Goal: Check status: Check status

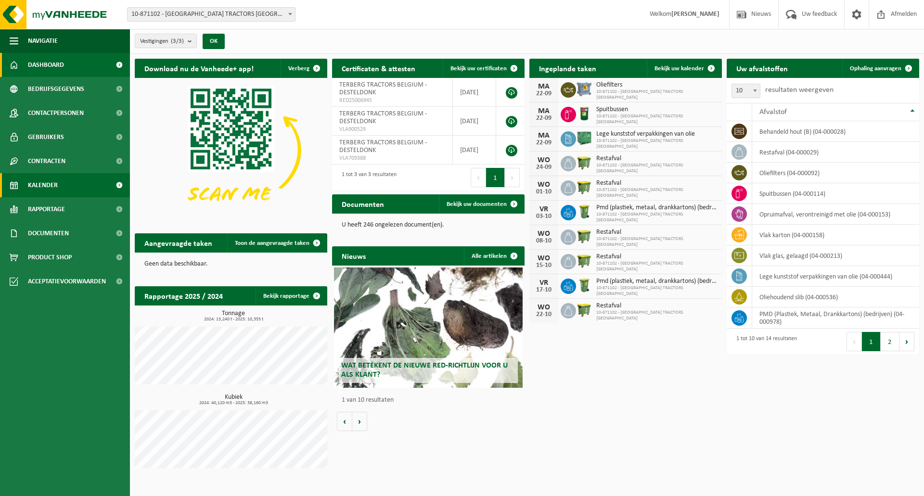
click at [51, 182] on span "Kalender" at bounding box center [43, 185] width 30 height 24
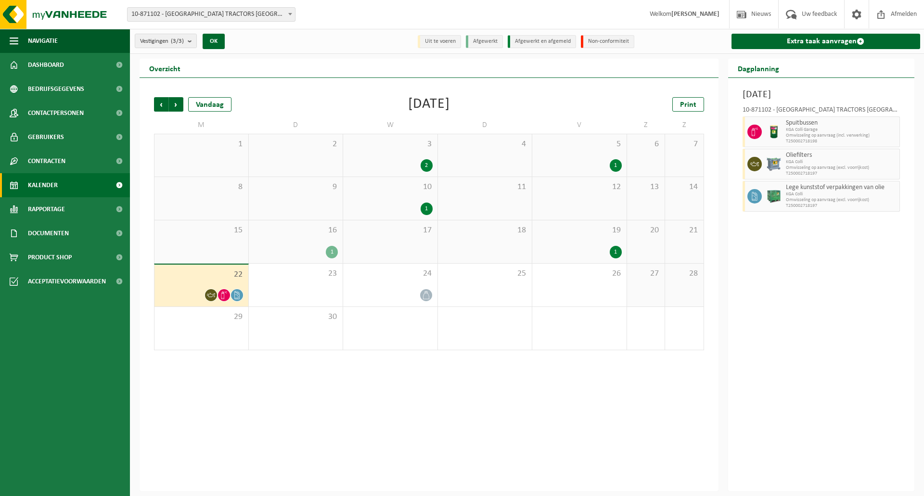
click at [598, 243] on div "19 1" at bounding box center [579, 241] width 94 height 43
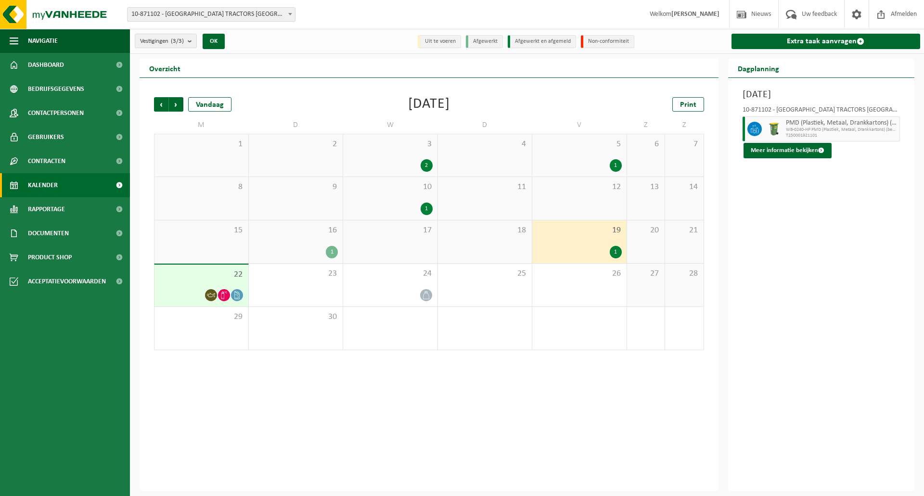
click at [410, 249] on div "17" at bounding box center [390, 241] width 94 height 43
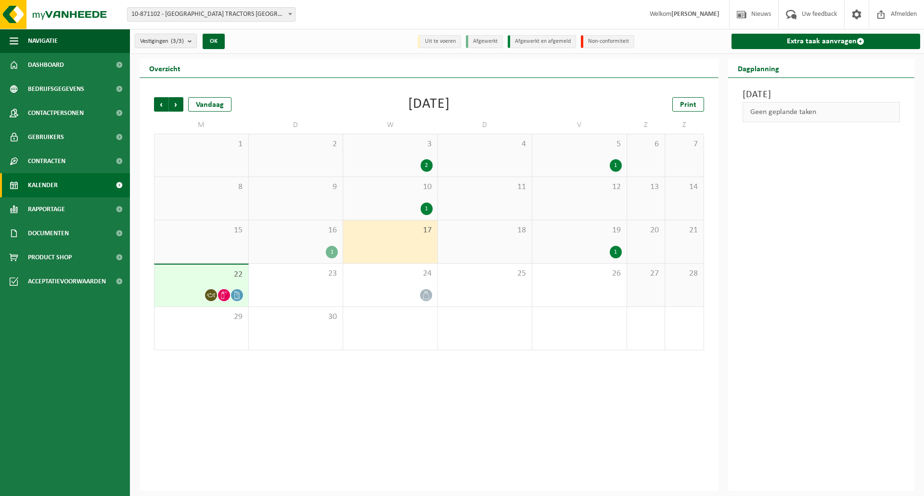
drag, startPoint x: 550, startPoint y: 368, endPoint x: 567, endPoint y: 343, distance: 30.8
click at [551, 368] on div "Vorige Volgende Vandaag September 2025 Print M D W D V Z Z 1 2 3 2 4 5 1 6 7 8 …" at bounding box center [429, 284] width 579 height 413
click at [224, 289] on span at bounding box center [224, 295] width 12 height 12
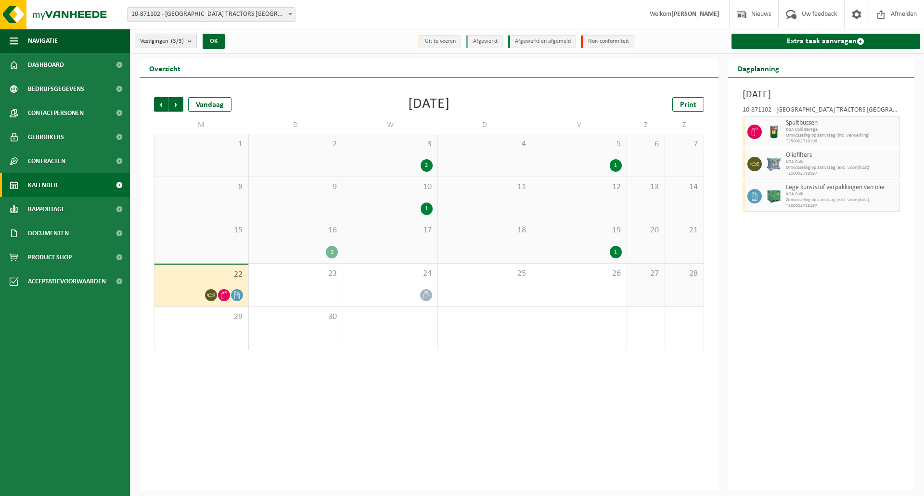
click at [814, 289] on div "Maandag 22 september 2025 10-871102 - TERBERG TRACTORS BELGIUM - DESTELDONK Spu…" at bounding box center [821, 284] width 187 height 413
click at [446, 400] on div "Vorige Volgende Vandaag September 2025 Print M D W D V Z Z 1 2 3 2 4 5 1 6 7 8 …" at bounding box center [429, 284] width 579 height 413
